Goal: Task Accomplishment & Management: Use online tool/utility

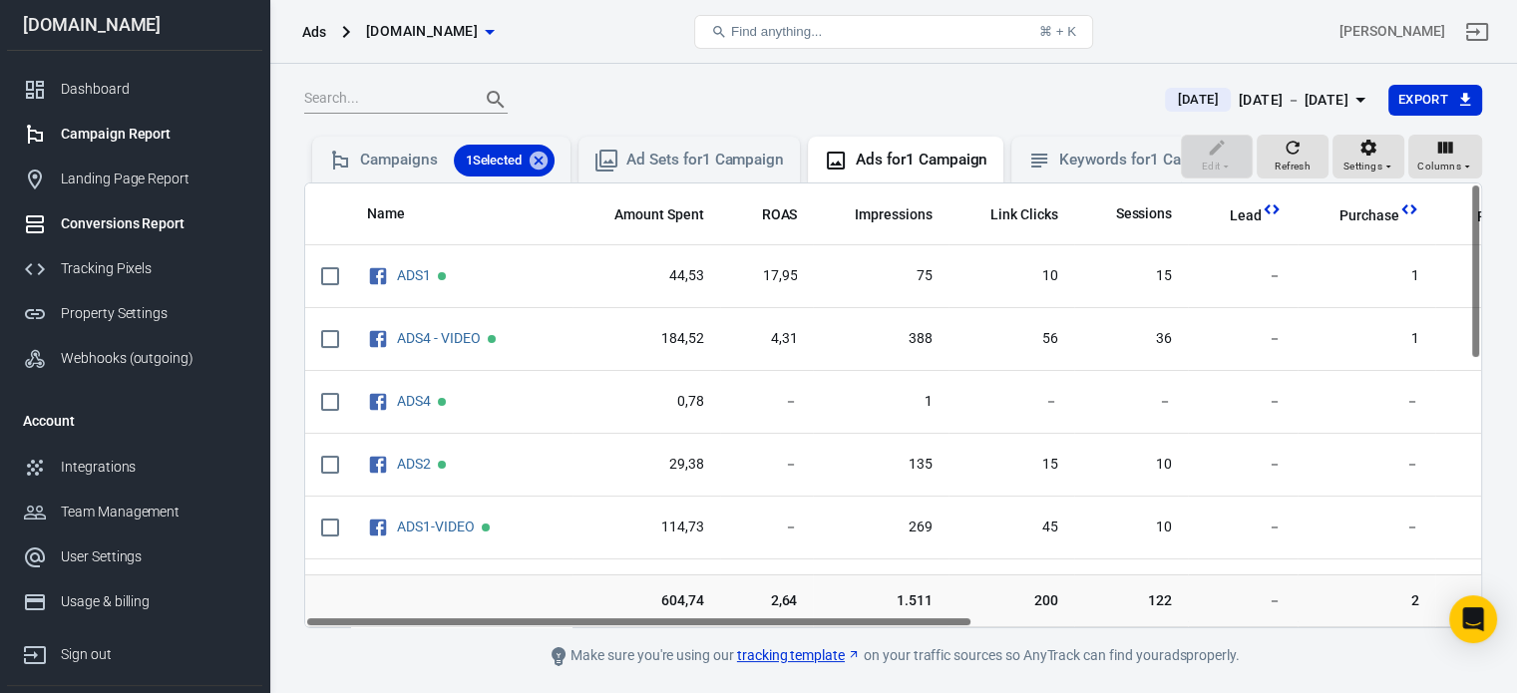
click at [152, 220] on div "Conversions Report" at bounding box center [154, 223] width 186 height 21
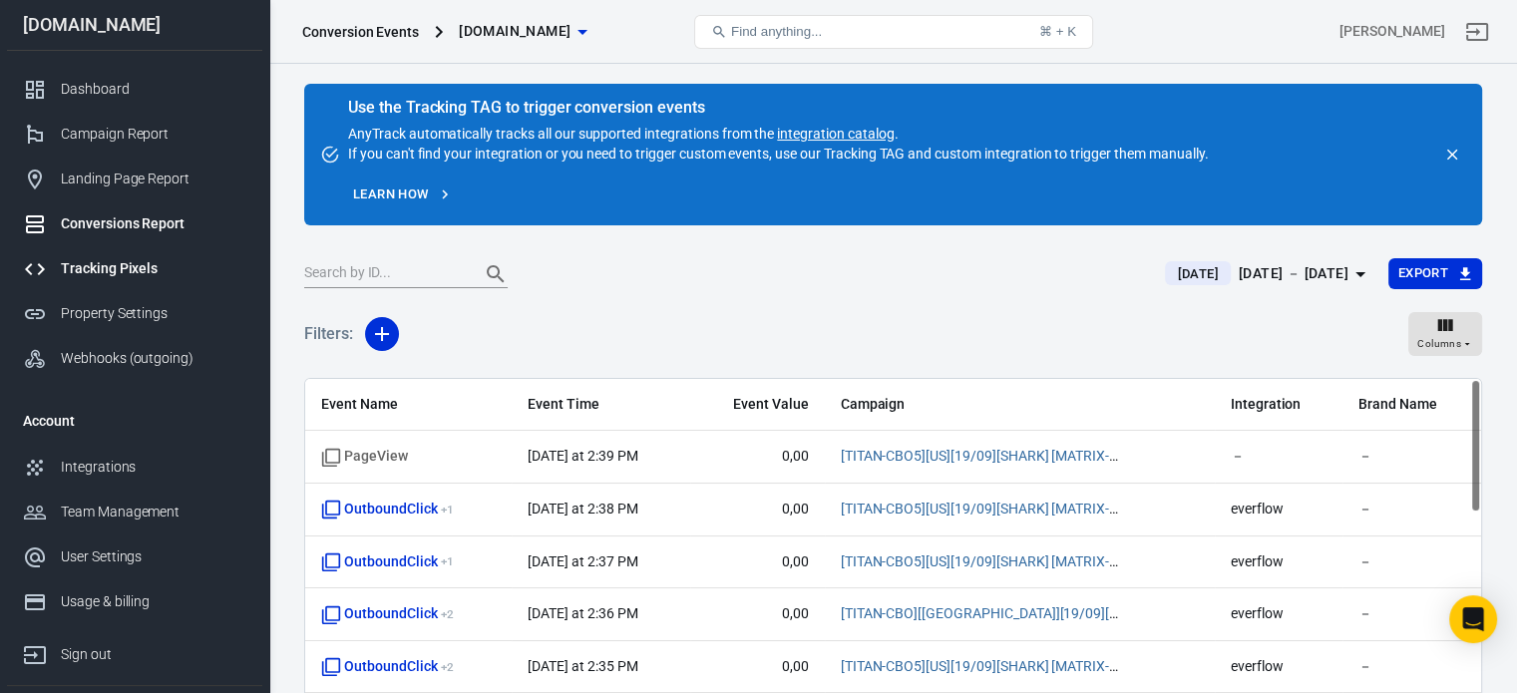
click at [95, 265] on div "Tracking Pixels" at bounding box center [154, 268] width 186 height 21
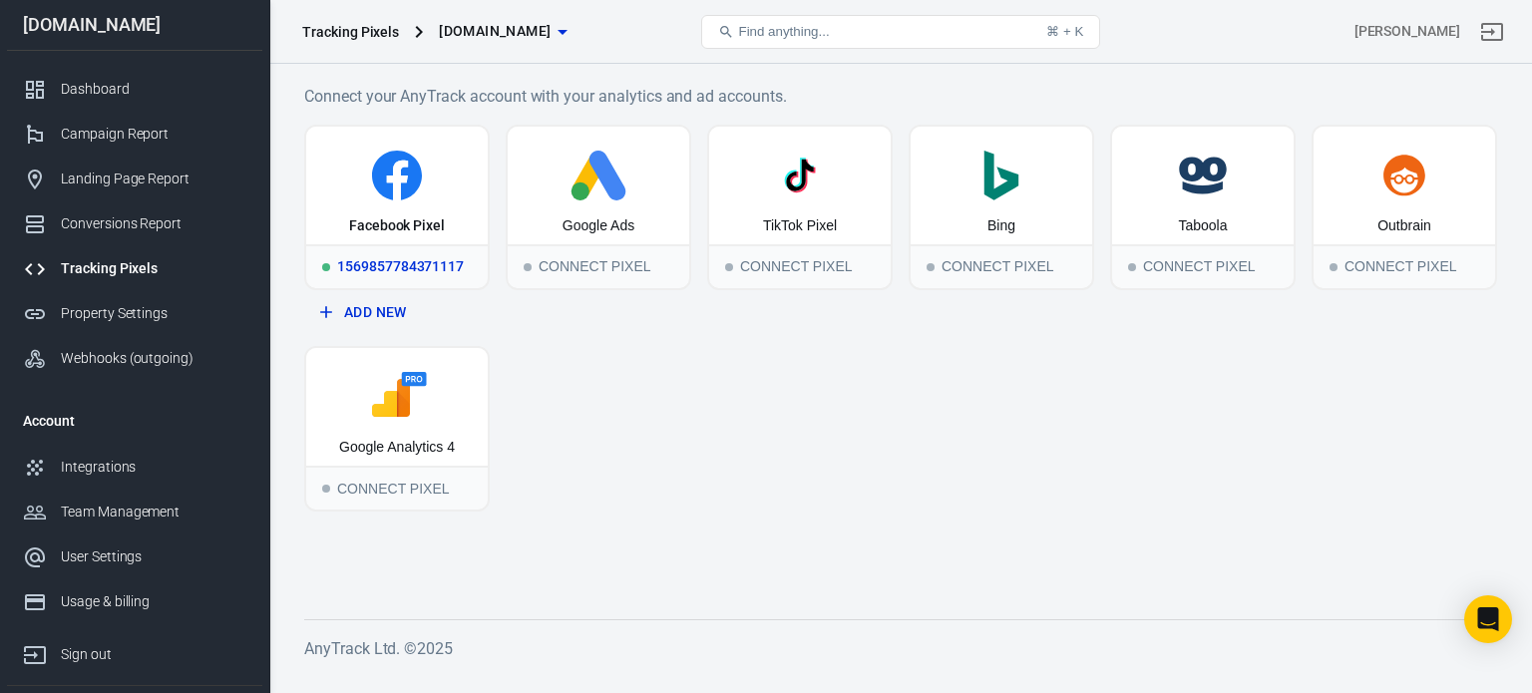
click at [407, 238] on div "Facebook Pixel" at bounding box center [397, 186] width 182 height 118
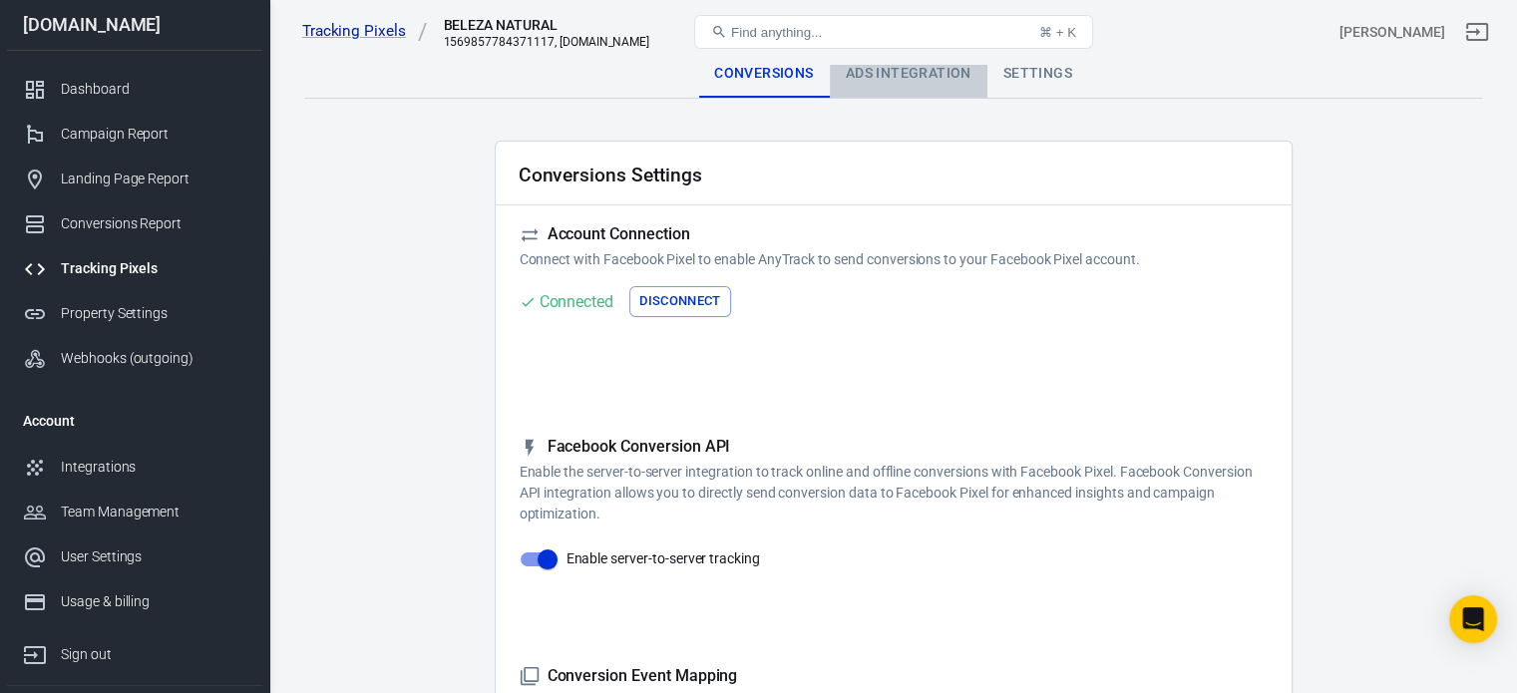
click at [877, 92] on div "Ads Integration" at bounding box center [909, 74] width 158 height 48
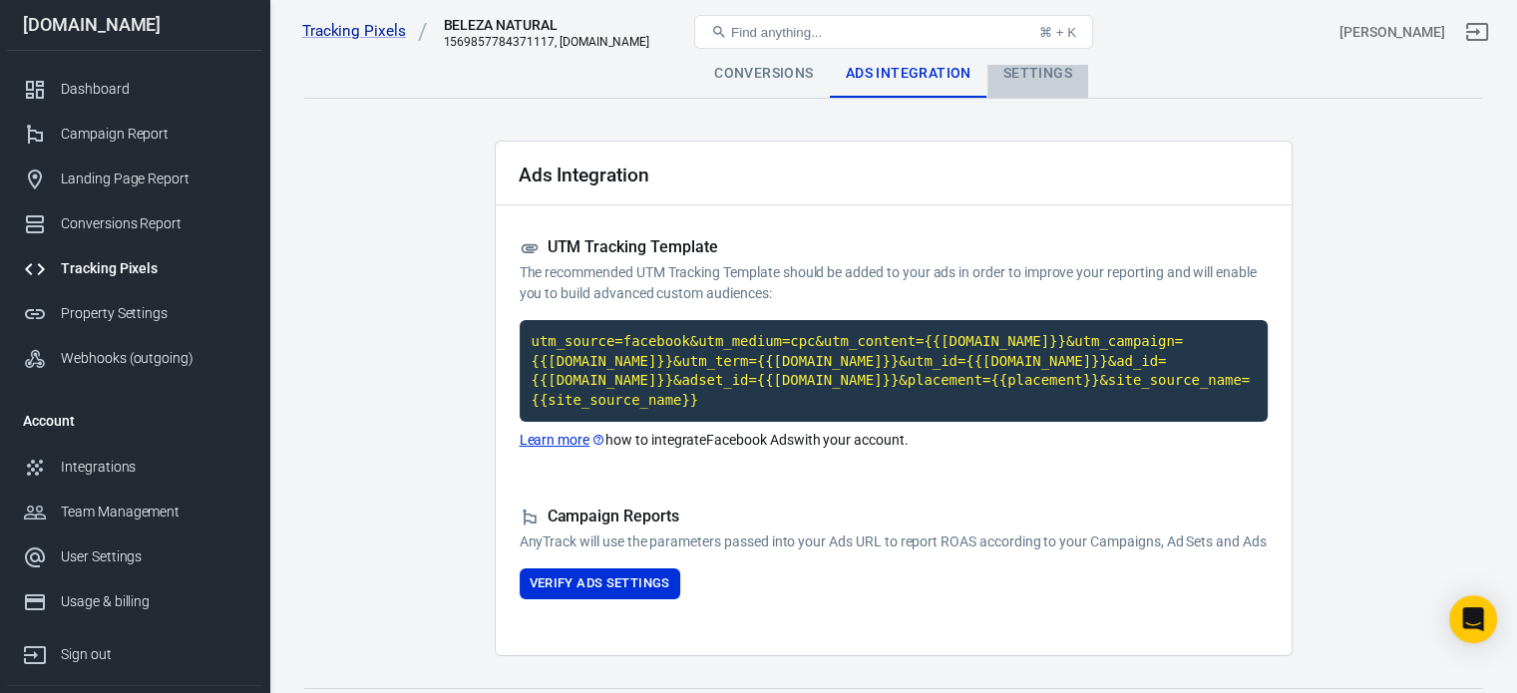
click at [1024, 75] on div "Settings" at bounding box center [1037, 74] width 101 height 48
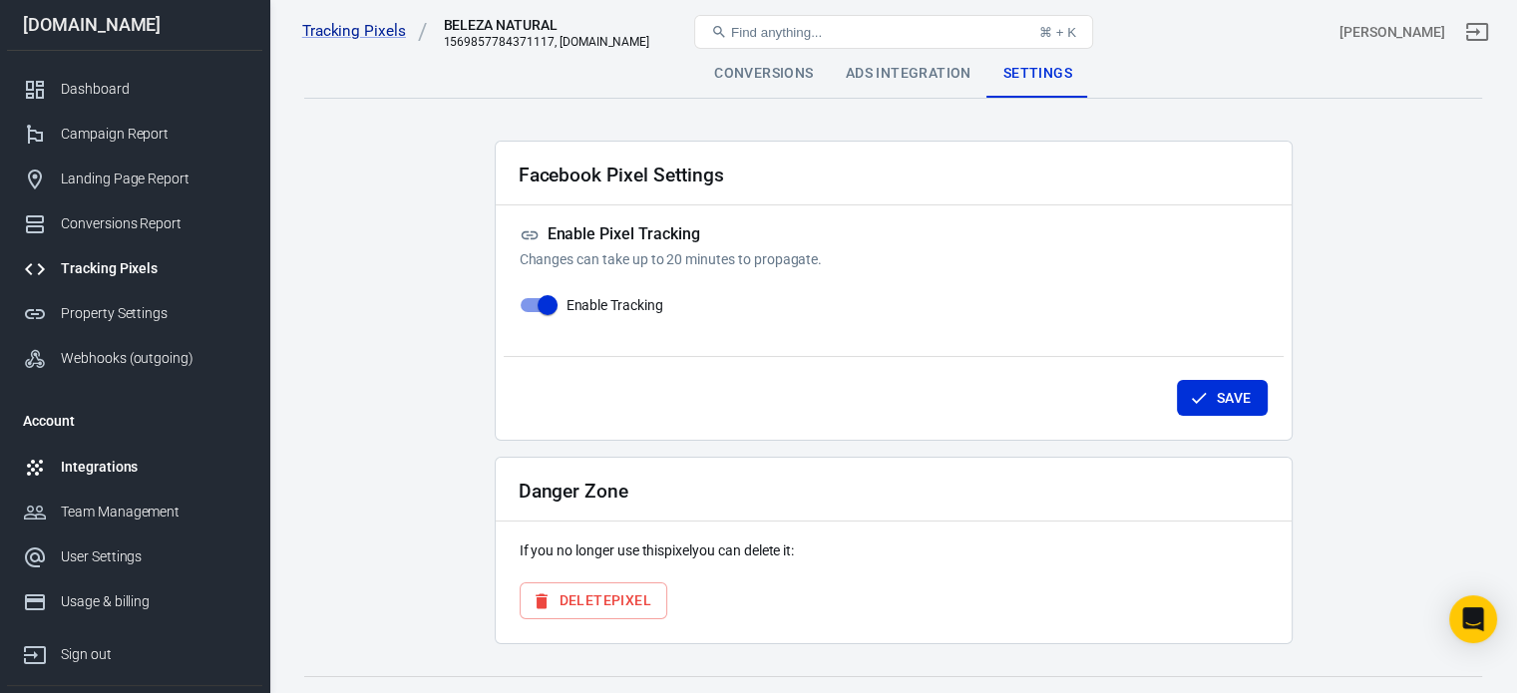
click at [132, 462] on div "Integrations" at bounding box center [154, 467] width 186 height 21
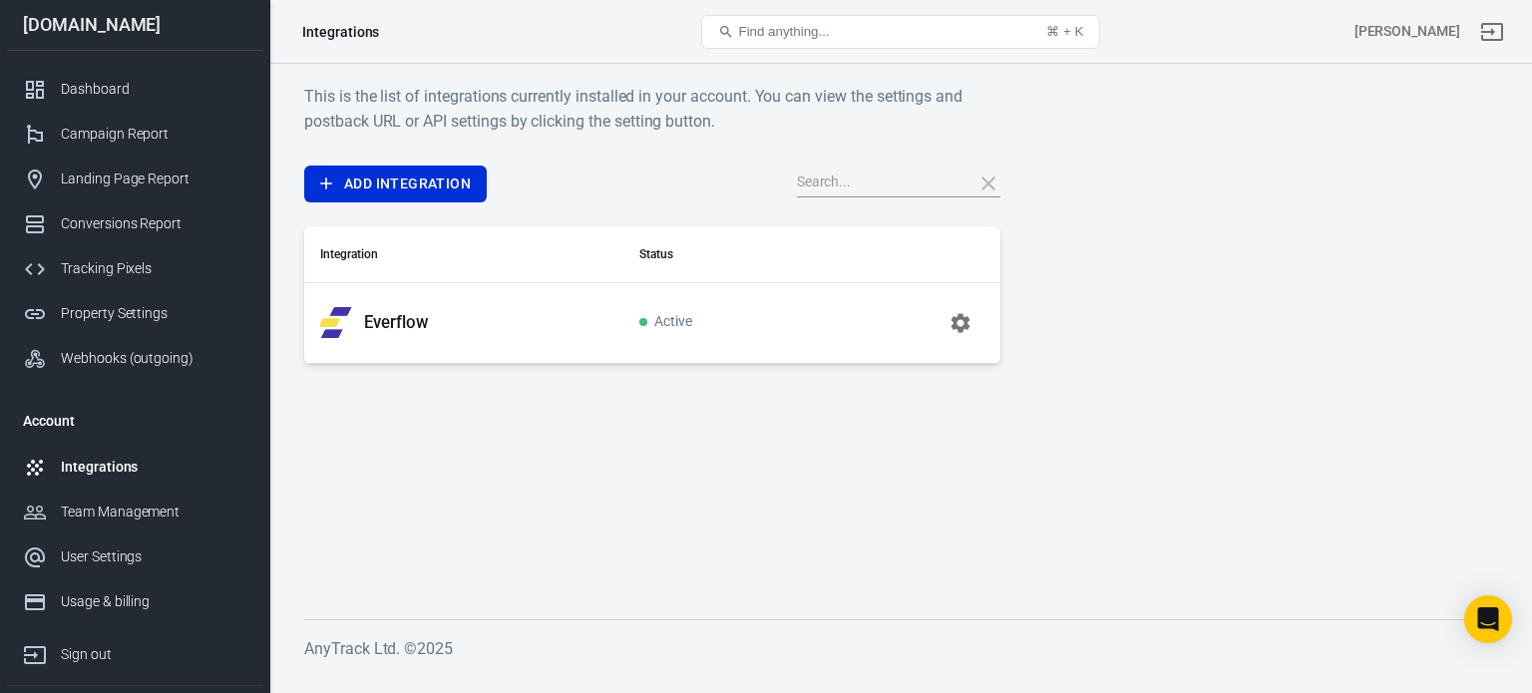
click at [394, 326] on p "Everflow" at bounding box center [396, 322] width 64 height 21
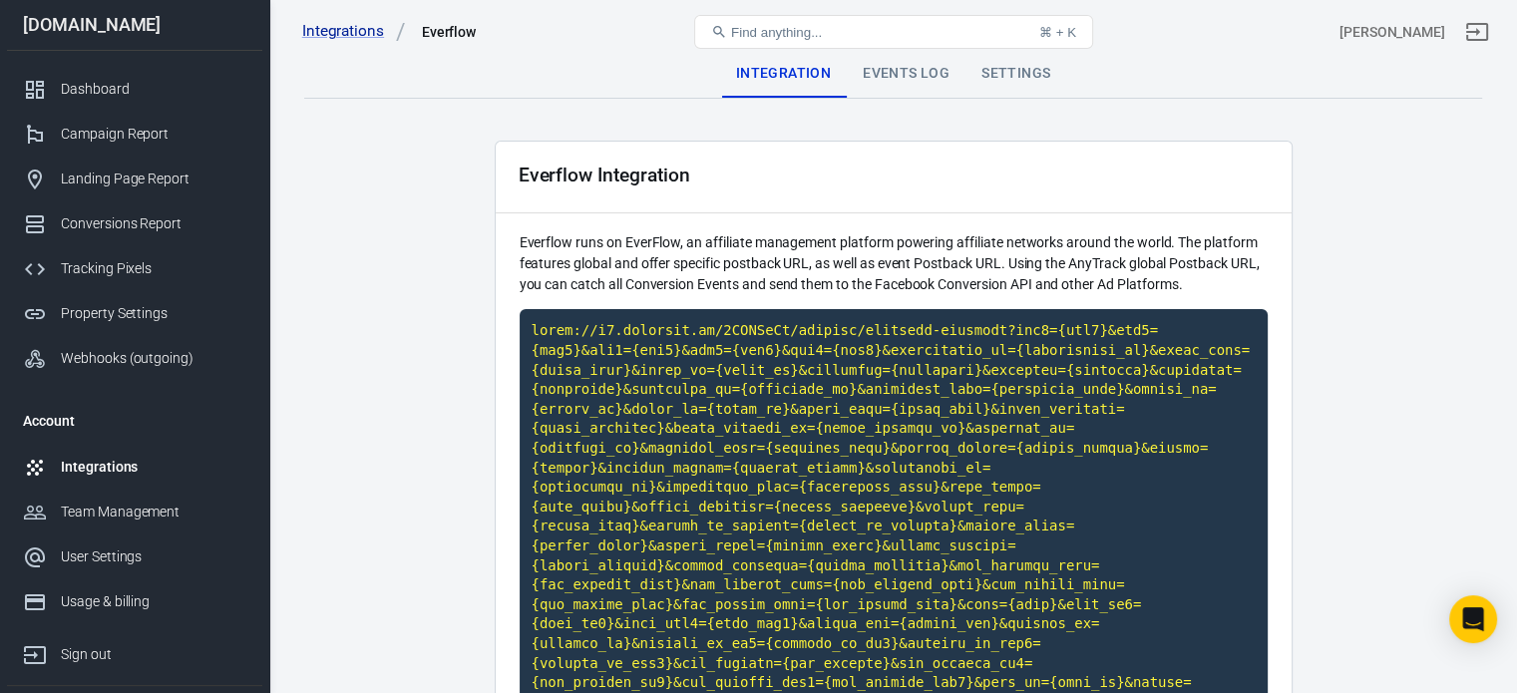
click at [925, 69] on div "Events Log" at bounding box center [906, 74] width 119 height 48
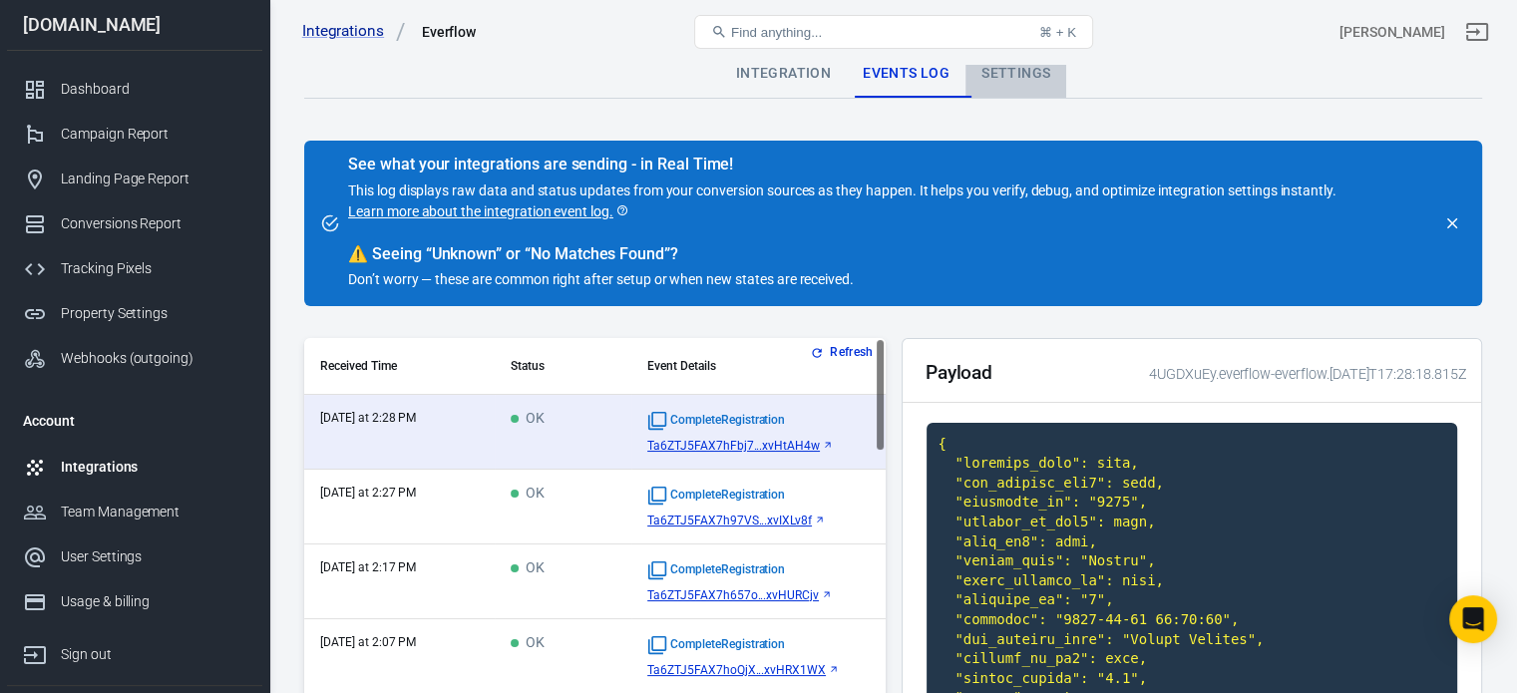
click at [1001, 79] on div "Settings" at bounding box center [1015, 74] width 101 height 48
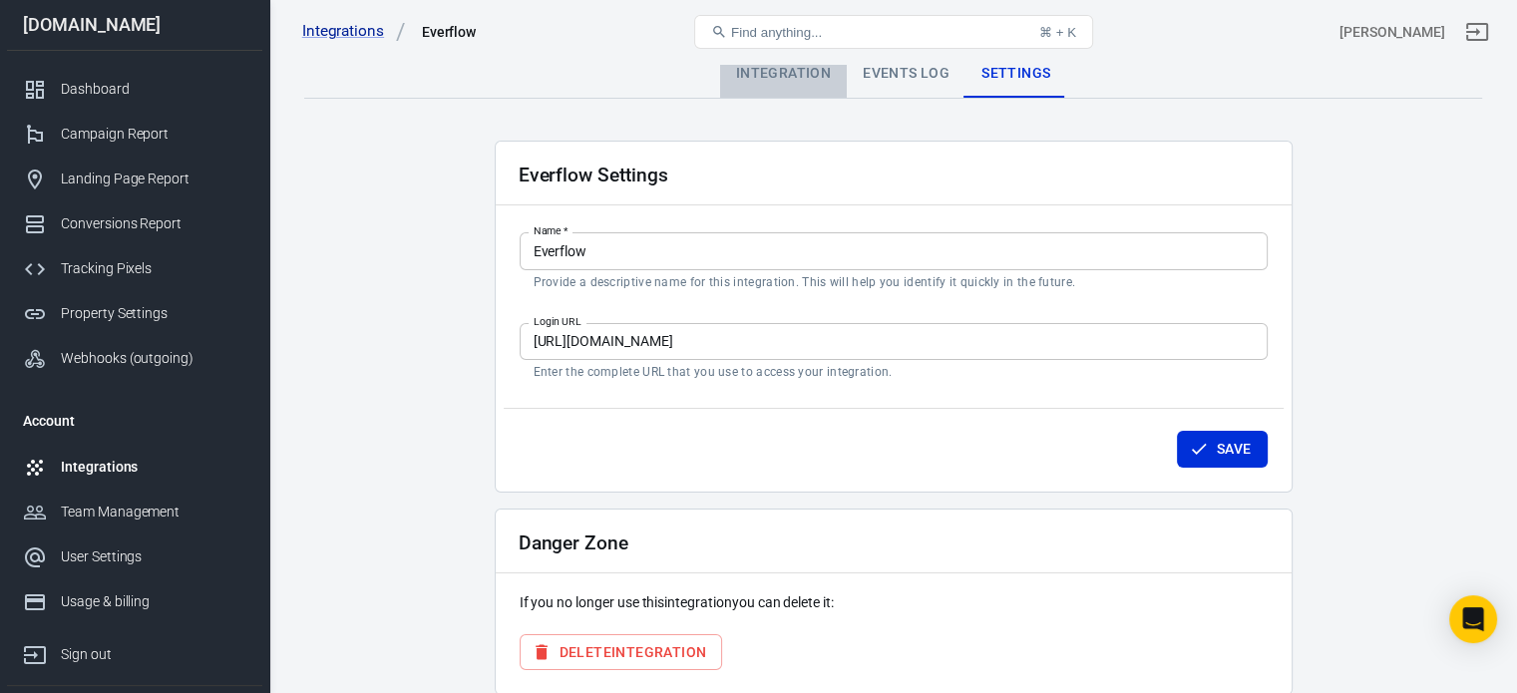
click at [814, 79] on div "Integration" at bounding box center [783, 74] width 127 height 48
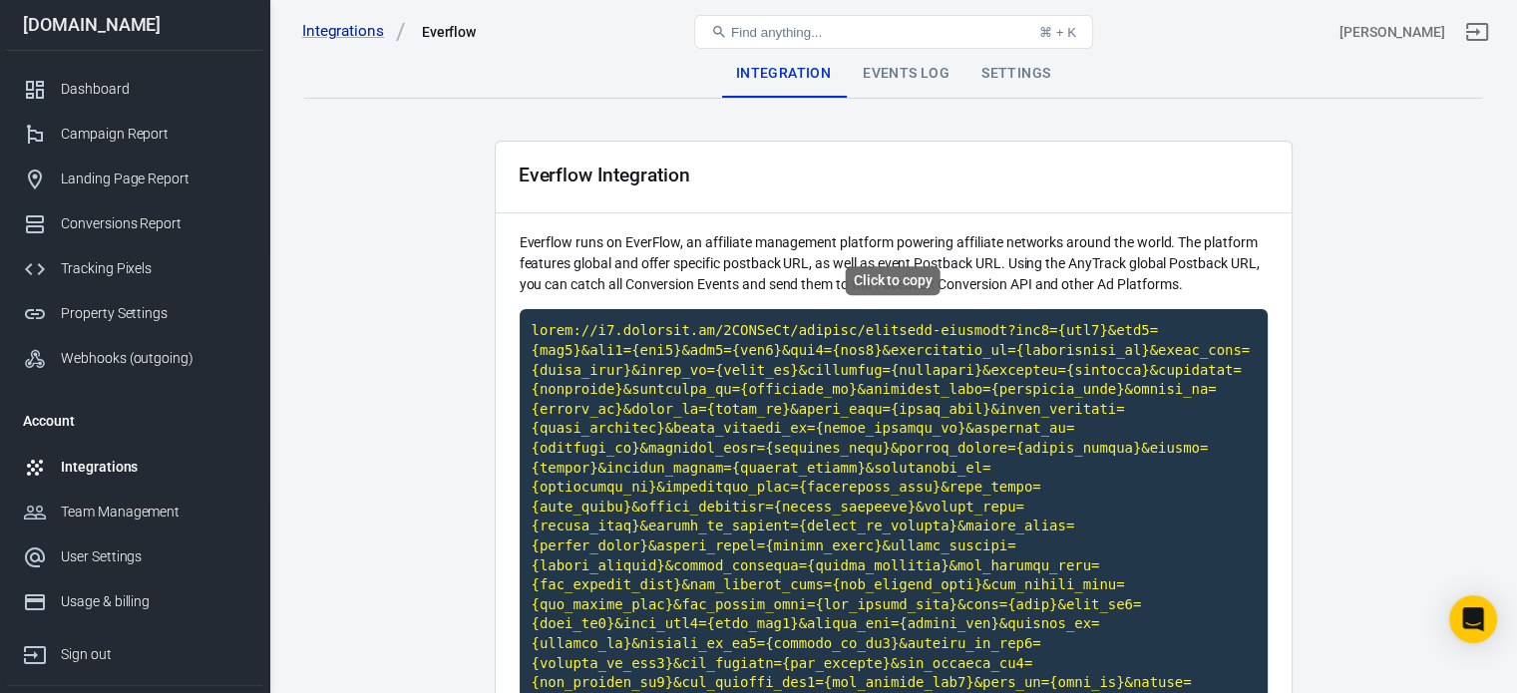
click at [874, 414] on code "Click to copy" at bounding box center [894, 516] width 748 height 415
